Goal: Participate in discussion: Engage in conversation with other users on a specific topic

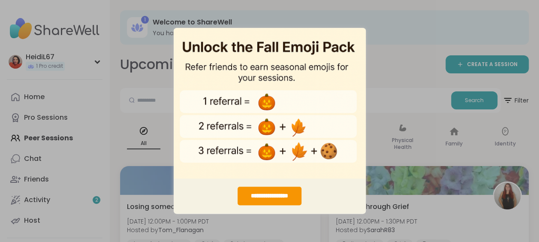
click at [396, 29] on div "**********" at bounding box center [269, 121] width 539 height 242
click at [381, 53] on div "**********" at bounding box center [269, 121] width 539 height 242
click at [326, 198] on div "**********" at bounding box center [270, 196] width 192 height 36
click at [93, 81] on div "**********" at bounding box center [269, 121] width 539 height 242
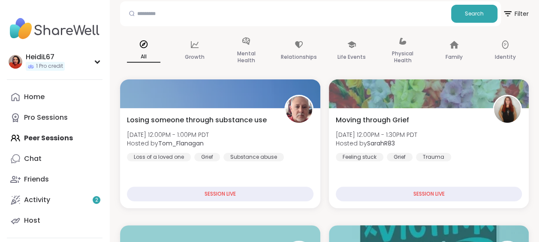
scroll to position [90, 0]
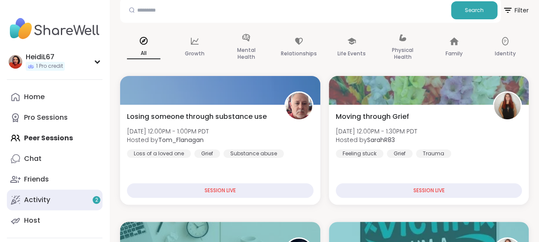
click at [48, 204] on link "Activity 2" at bounding box center [55, 199] width 96 height 21
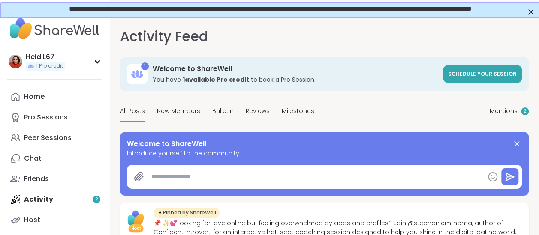
type textarea "*"
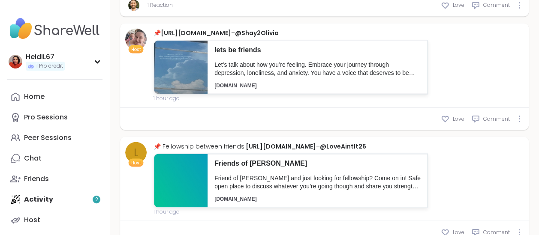
scroll to position [797, 0]
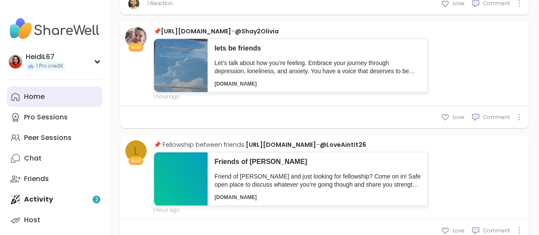
click at [59, 96] on link "Home" at bounding box center [55, 97] width 96 height 21
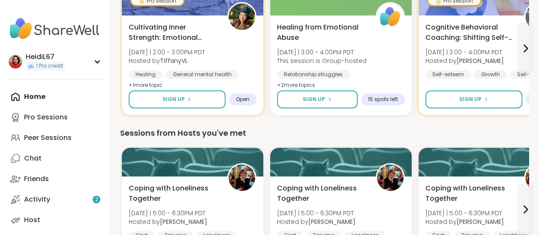
scroll to position [118, 0]
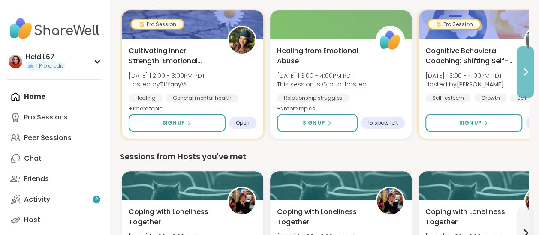
click at [522, 69] on icon at bounding box center [525, 72] width 10 height 10
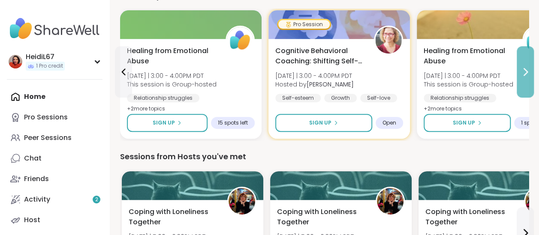
click at [522, 69] on icon at bounding box center [525, 72] width 10 height 10
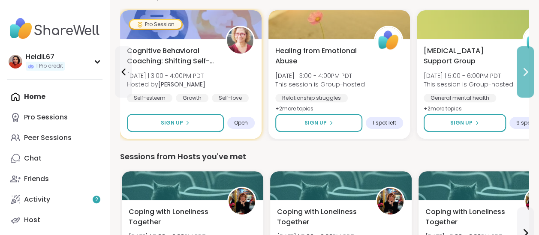
click at [522, 69] on icon at bounding box center [525, 72] width 10 height 10
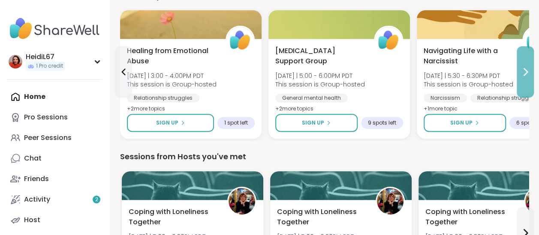
click at [522, 69] on icon at bounding box center [525, 72] width 10 height 10
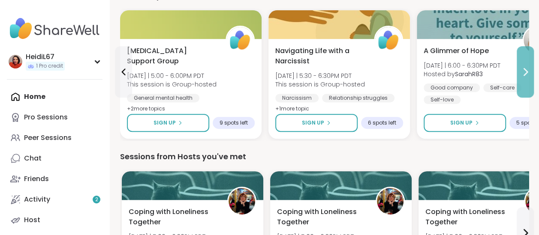
click at [522, 71] on icon at bounding box center [525, 72] width 10 height 10
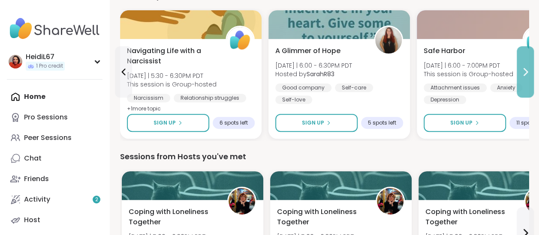
click at [522, 71] on icon at bounding box center [525, 72] width 10 height 10
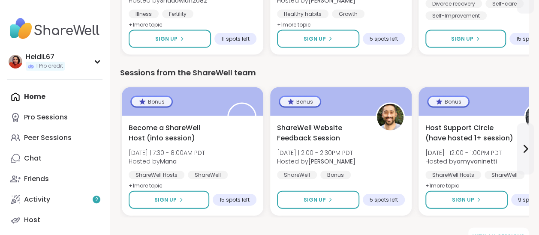
scroll to position [866, 0]
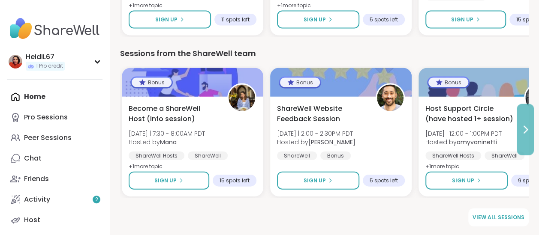
click at [523, 144] on button at bounding box center [524, 129] width 17 height 51
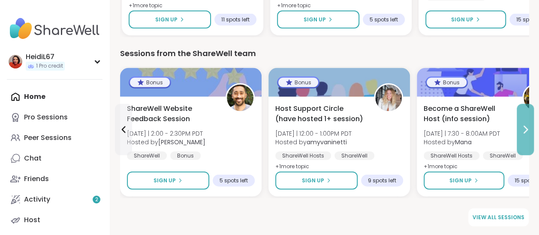
click at [523, 144] on button at bounding box center [524, 129] width 17 height 51
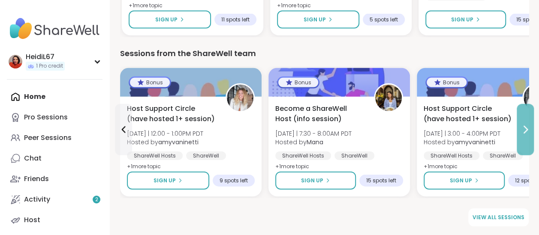
click at [522, 140] on button at bounding box center [524, 129] width 17 height 51
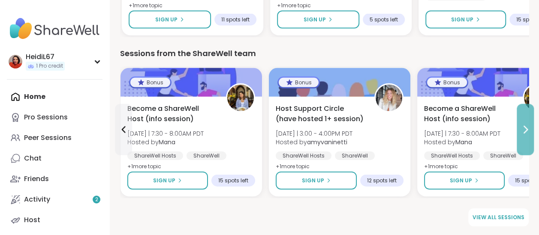
click at [522, 140] on button at bounding box center [524, 129] width 17 height 51
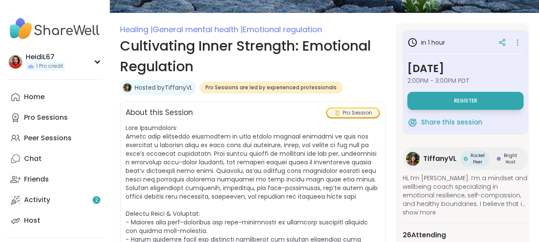
scroll to position [124, 0]
